Goal: Transaction & Acquisition: Purchase product/service

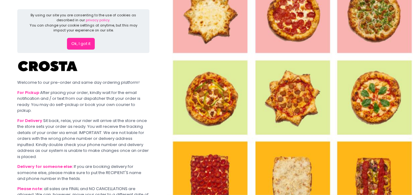
click at [88, 43] on button "Ok, I got it" at bounding box center [81, 44] width 28 height 12
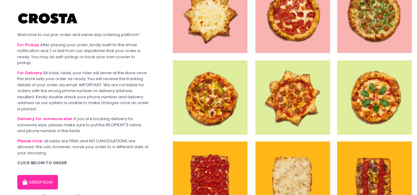
click at [47, 181] on button "ORDER NOW" at bounding box center [37, 182] width 41 height 15
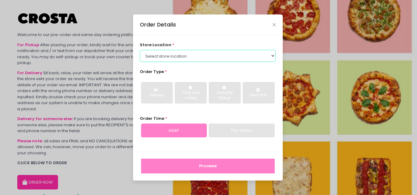
click at [193, 55] on select "Select store location [PERSON_NAME] Pizza - [PERSON_NAME] Pizza - [GEOGRAPHIC_D…" at bounding box center [208, 56] width 136 height 12
select select "5fabb2e53664a8677beaeb89"
click at [140, 50] on select "Select store location [PERSON_NAME] Pizza - [PERSON_NAME] Pizza - [GEOGRAPHIC_D…" at bounding box center [208, 56] width 136 height 12
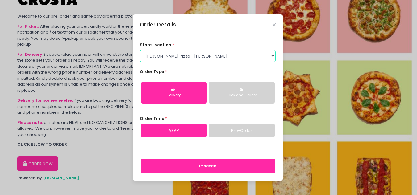
scroll to position [26, 0]
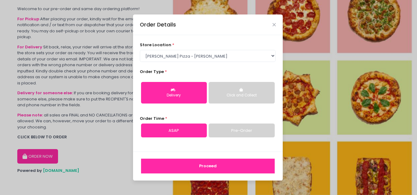
click at [249, 95] on div "Click and Collect" at bounding box center [241, 96] width 57 height 6
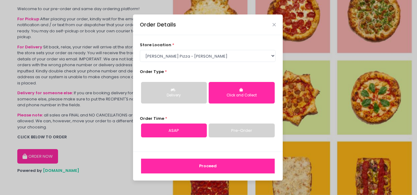
click at [184, 91] on button "Delivery" at bounding box center [174, 93] width 66 height 22
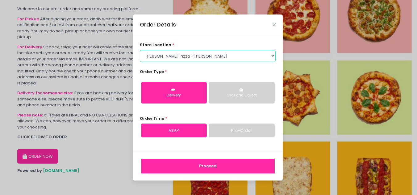
click at [270, 58] on select "Select store location [PERSON_NAME] Pizza - [PERSON_NAME] Pizza - [GEOGRAPHIC_D…" at bounding box center [208, 56] width 136 height 12
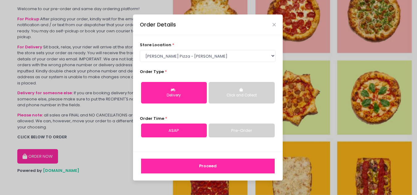
drag, startPoint x: 248, startPoint y: 38, endPoint x: 272, endPoint y: 27, distance: 26.2
click at [248, 38] on div "store location * Select store location [PERSON_NAME] Pizza - [PERSON_NAME] Pizz…" at bounding box center [208, 93] width 150 height 117
click at [271, 24] on div "Order Details" at bounding box center [208, 24] width 150 height 20
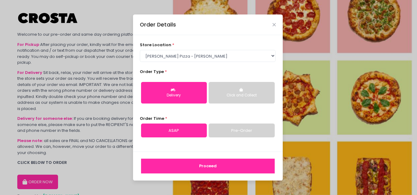
scroll to position [0, 0]
click at [274, 24] on icon "Close" at bounding box center [273, 25] width 3 height 5
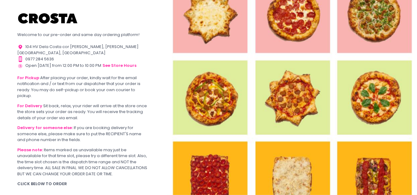
scroll to position [41, 0]
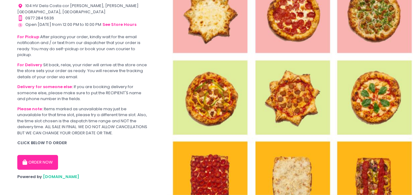
click at [41, 155] on button "ORDER NOW" at bounding box center [37, 162] width 41 height 15
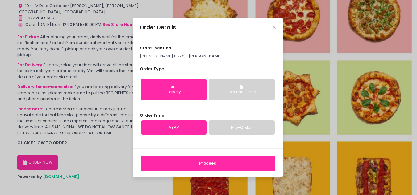
click at [181, 90] on div "Delivery" at bounding box center [173, 93] width 57 height 6
click at [229, 89] on button "Click and Collect" at bounding box center [242, 90] width 66 height 22
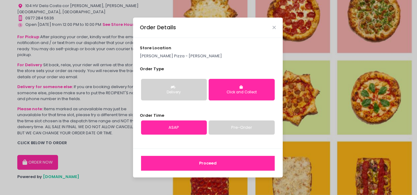
click at [172, 93] on div "Delivery" at bounding box center [173, 93] width 57 height 6
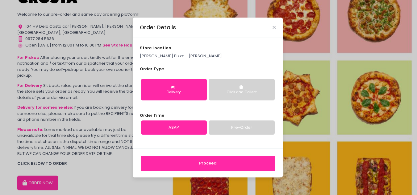
scroll to position [0, 0]
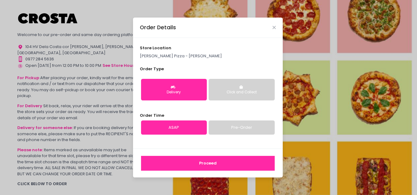
click at [273, 24] on div "Order Details" at bounding box center [208, 28] width 150 height 20
click at [274, 28] on icon "Close" at bounding box center [273, 27] width 3 height 5
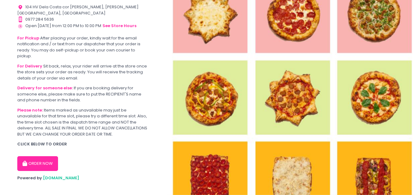
scroll to position [41, 0]
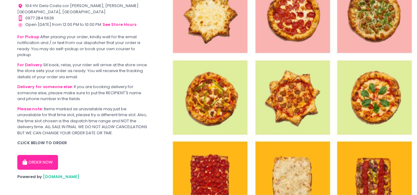
click at [34, 155] on button "ORDER NOW" at bounding box center [37, 162] width 41 height 15
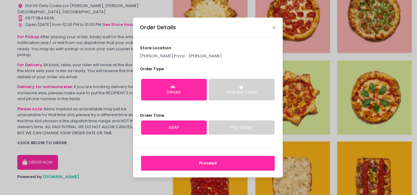
click at [242, 88] on icon "button" at bounding box center [241, 87] width 5 height 4
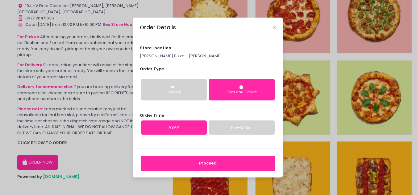
click at [207, 165] on button "Proceed" at bounding box center [208, 163] width 134 height 15
